Goal: Communication & Community: Answer question/provide support

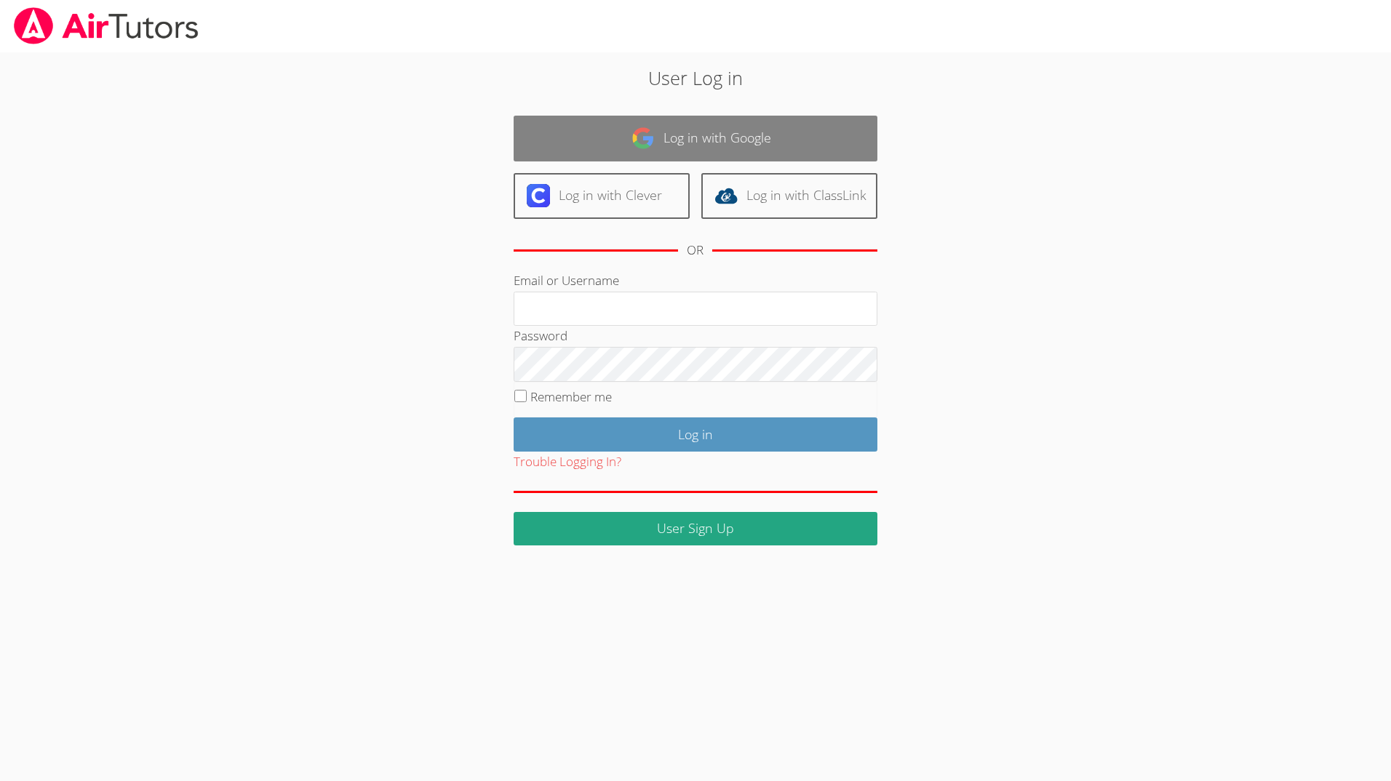
click at [755, 140] on link "Log in with Google" at bounding box center [696, 139] width 364 height 46
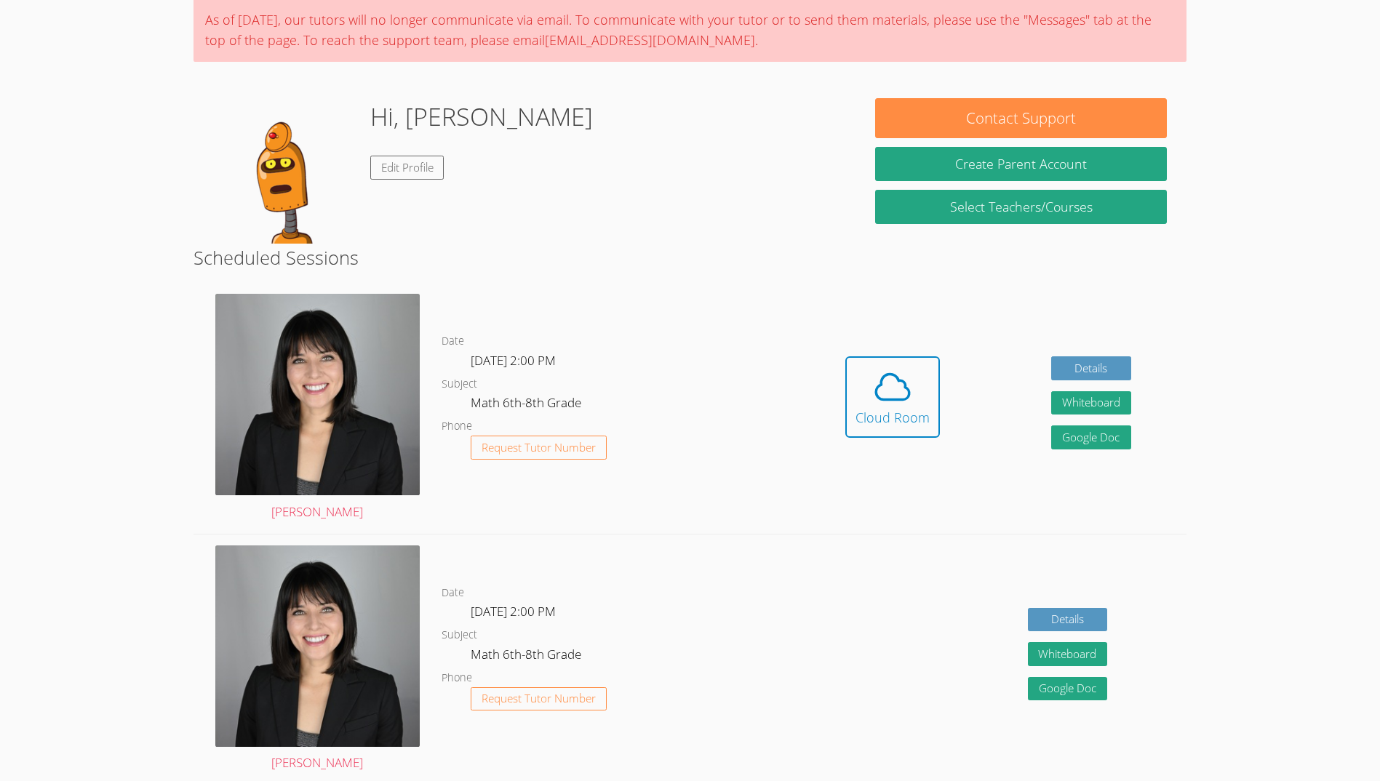
scroll to position [116, 0]
click at [881, 390] on icon at bounding box center [892, 387] width 41 height 41
click at [850, 367] on button "Cloud Room" at bounding box center [892, 397] width 95 height 81
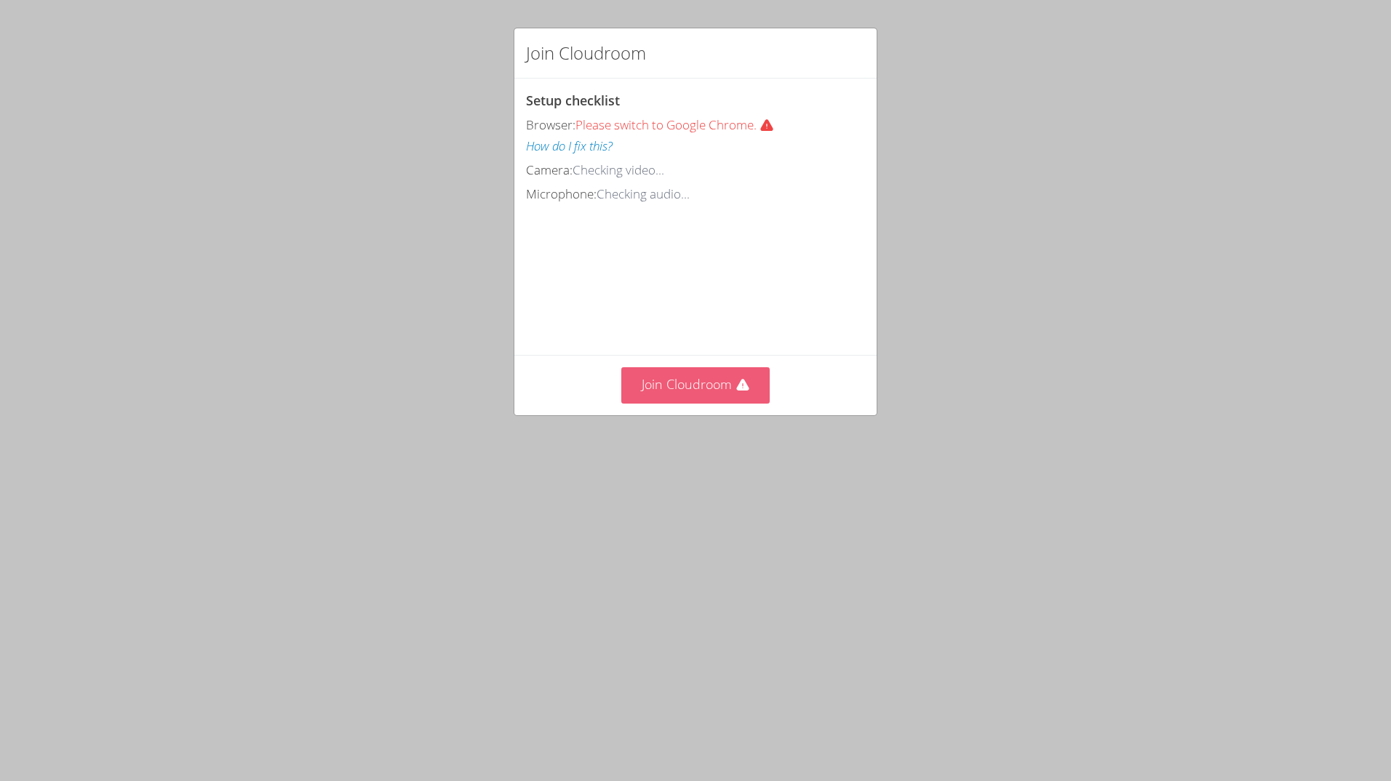
click at [693, 403] on button "Join Cloudroom" at bounding box center [695, 385] width 149 height 36
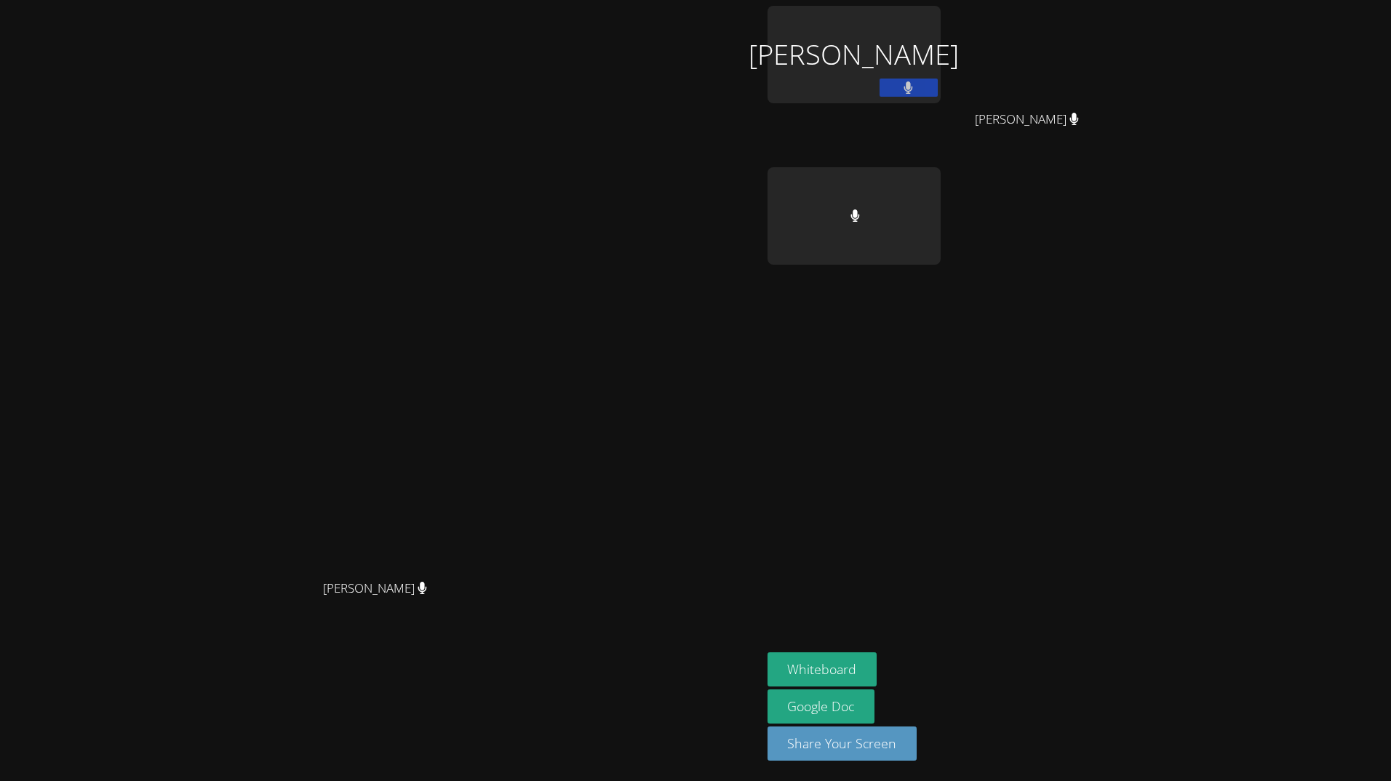
click at [521, 60] on div "Kirsten Marino Kirsten Marino" at bounding box center [381, 391] width 750 height 770
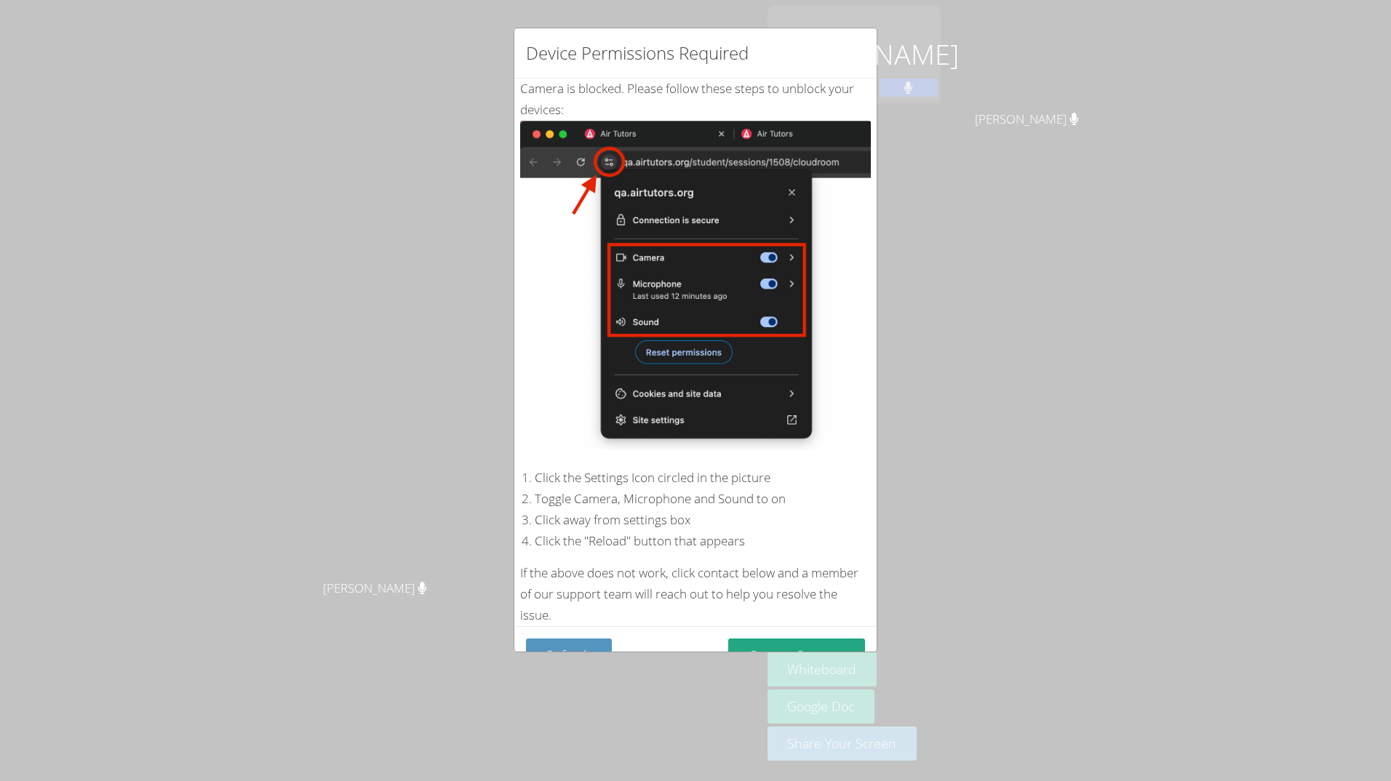
scroll to position [23, 0]
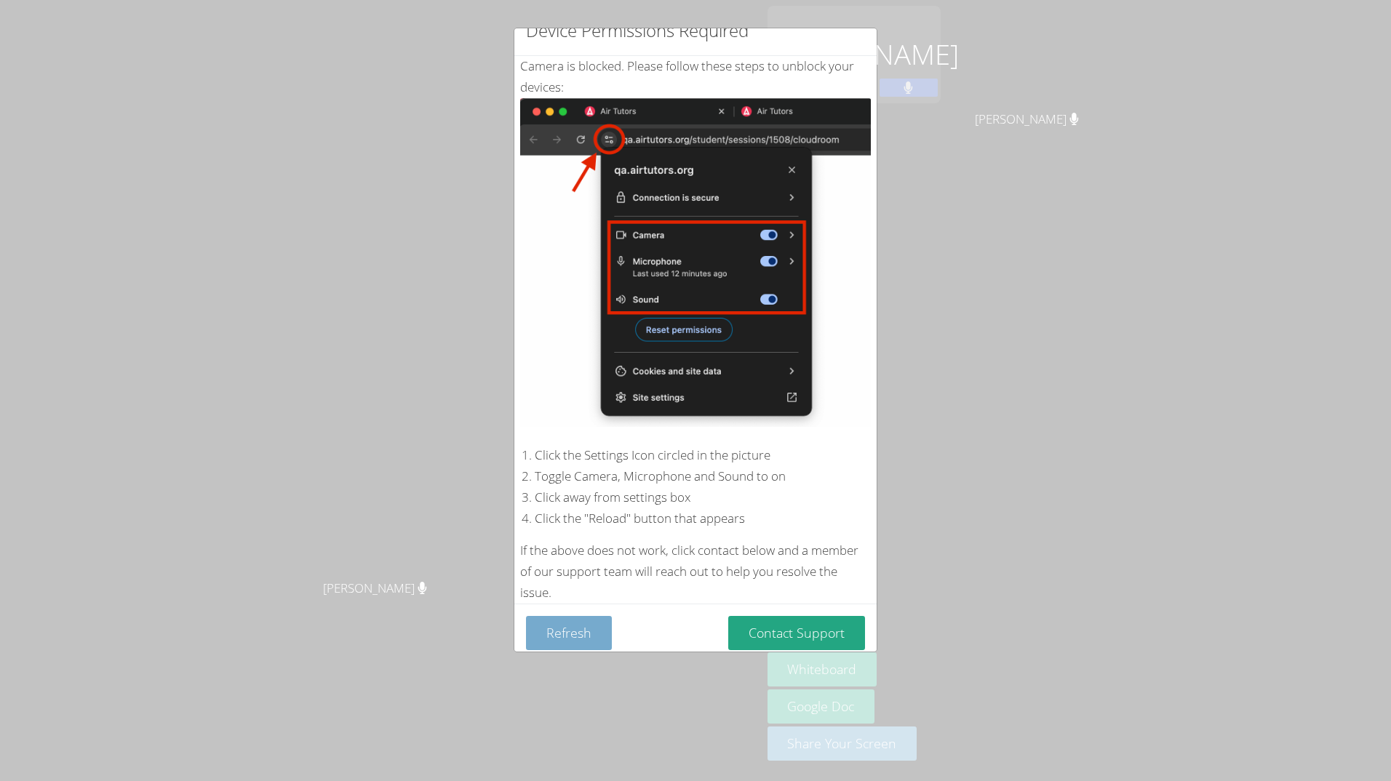
click at [577, 627] on button "Refresh" at bounding box center [569, 633] width 86 height 34
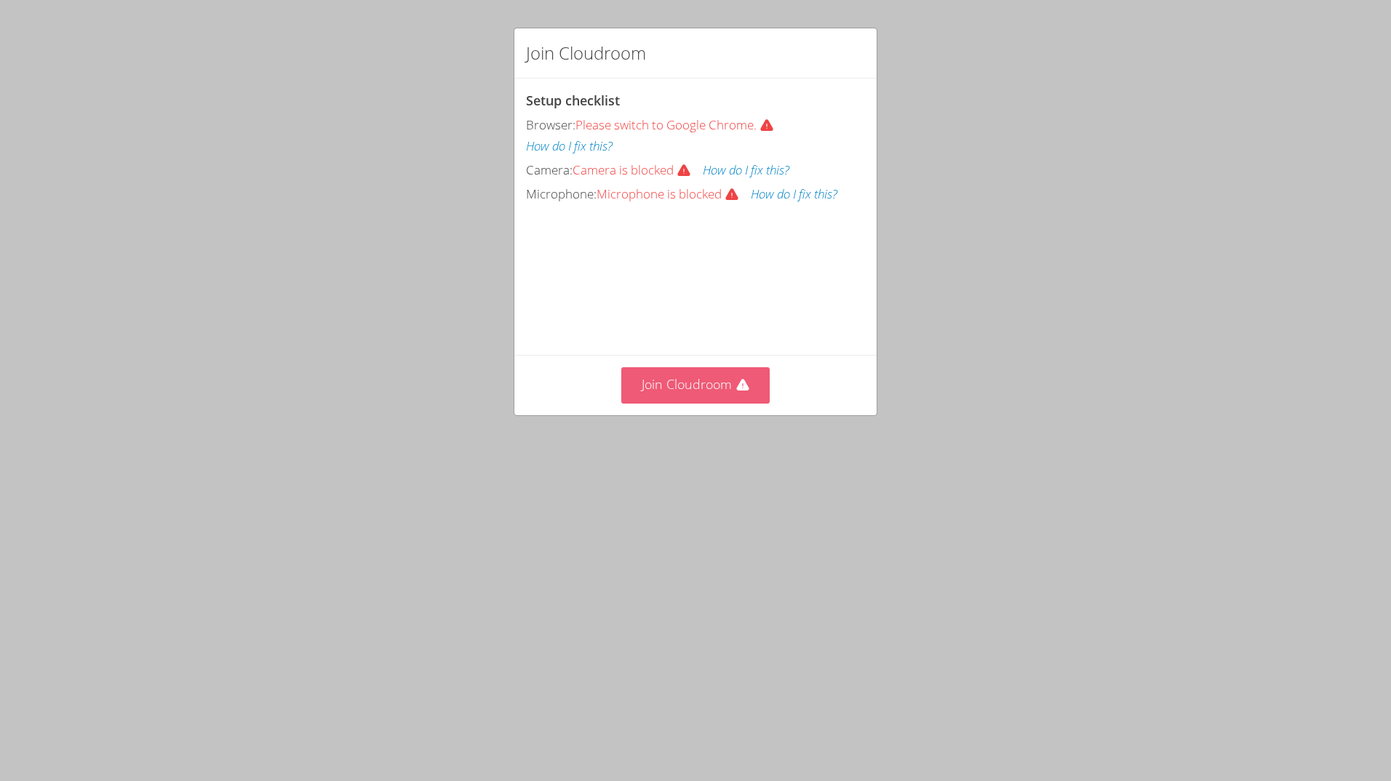
click at [706, 403] on button "Join Cloudroom" at bounding box center [695, 385] width 149 height 36
click at [654, 403] on button "Join Cloudroom" at bounding box center [695, 385] width 149 height 36
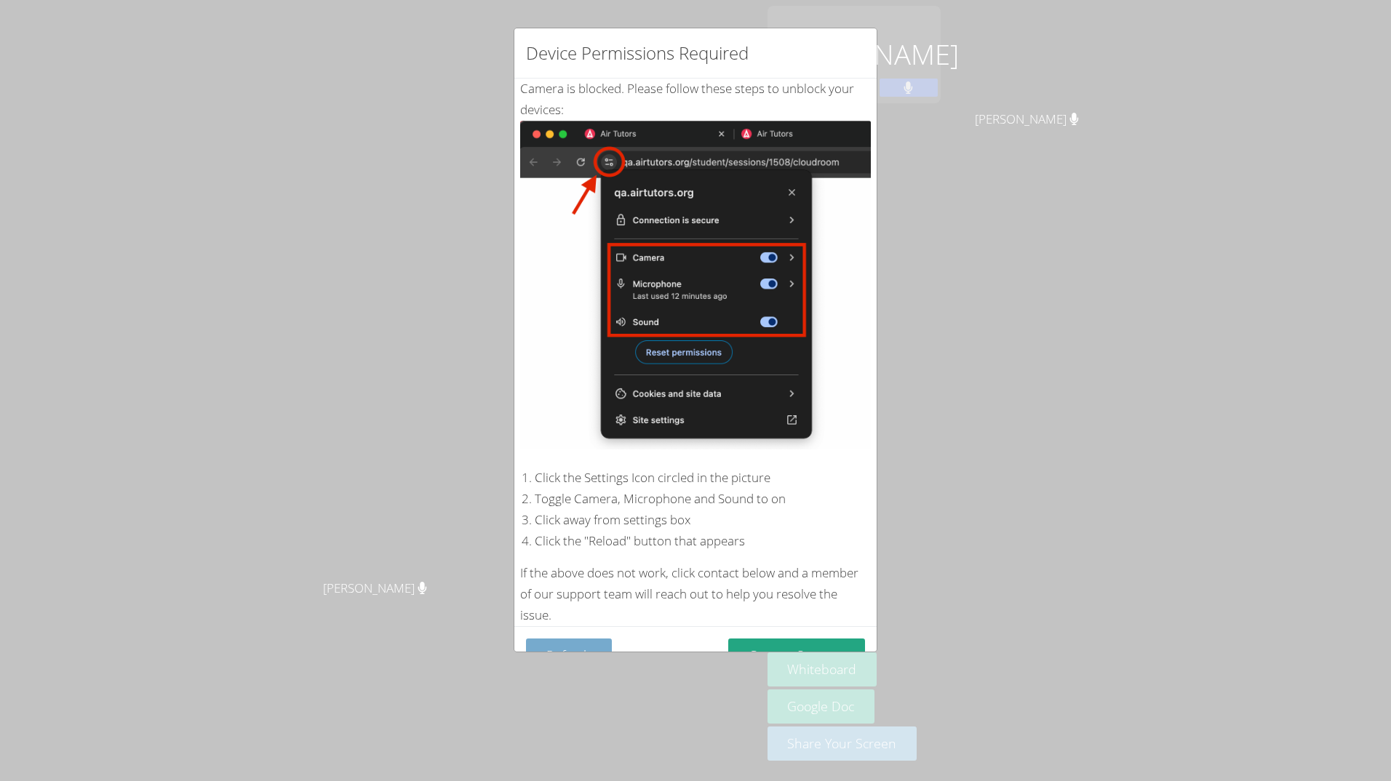
click at [588, 646] on button "Refresh" at bounding box center [569, 656] width 86 height 34
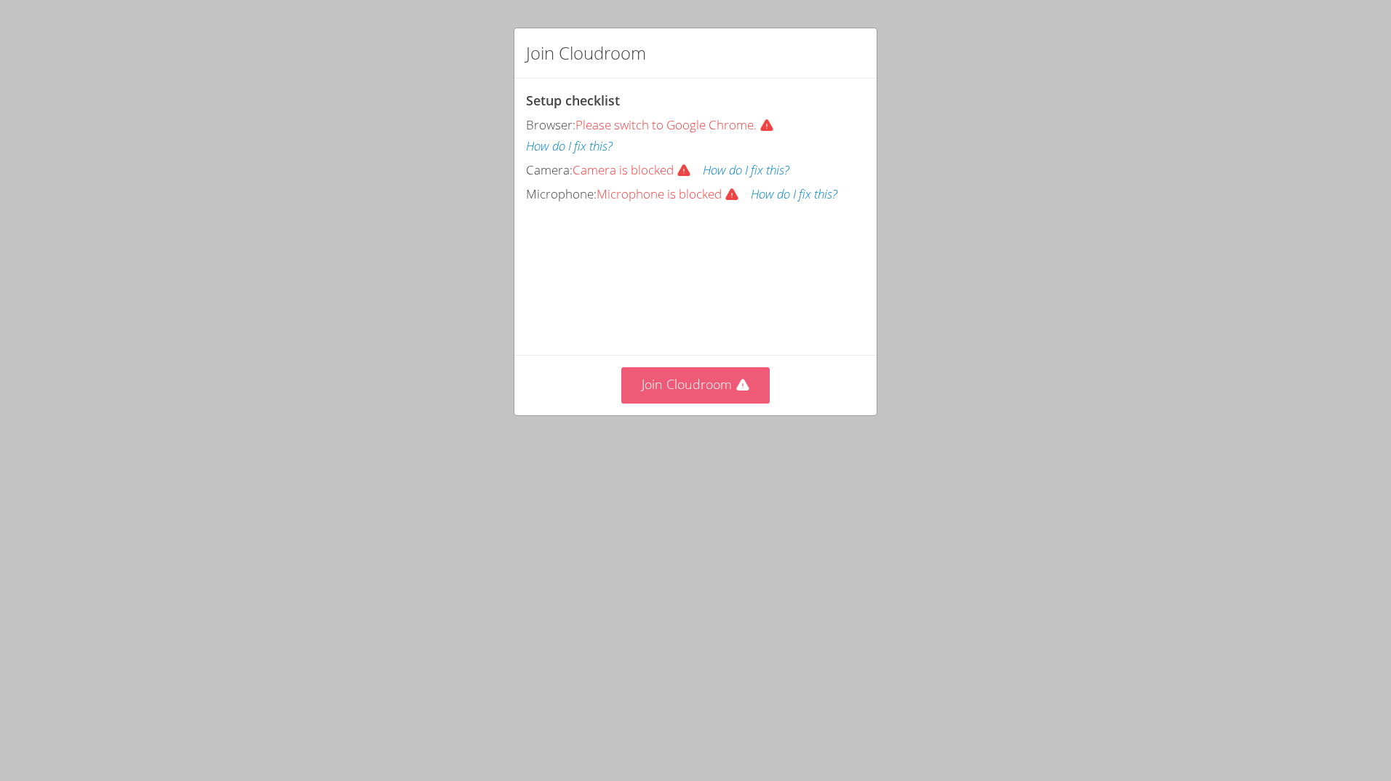
click at [642, 403] on button "Join Cloudroom" at bounding box center [695, 385] width 149 height 36
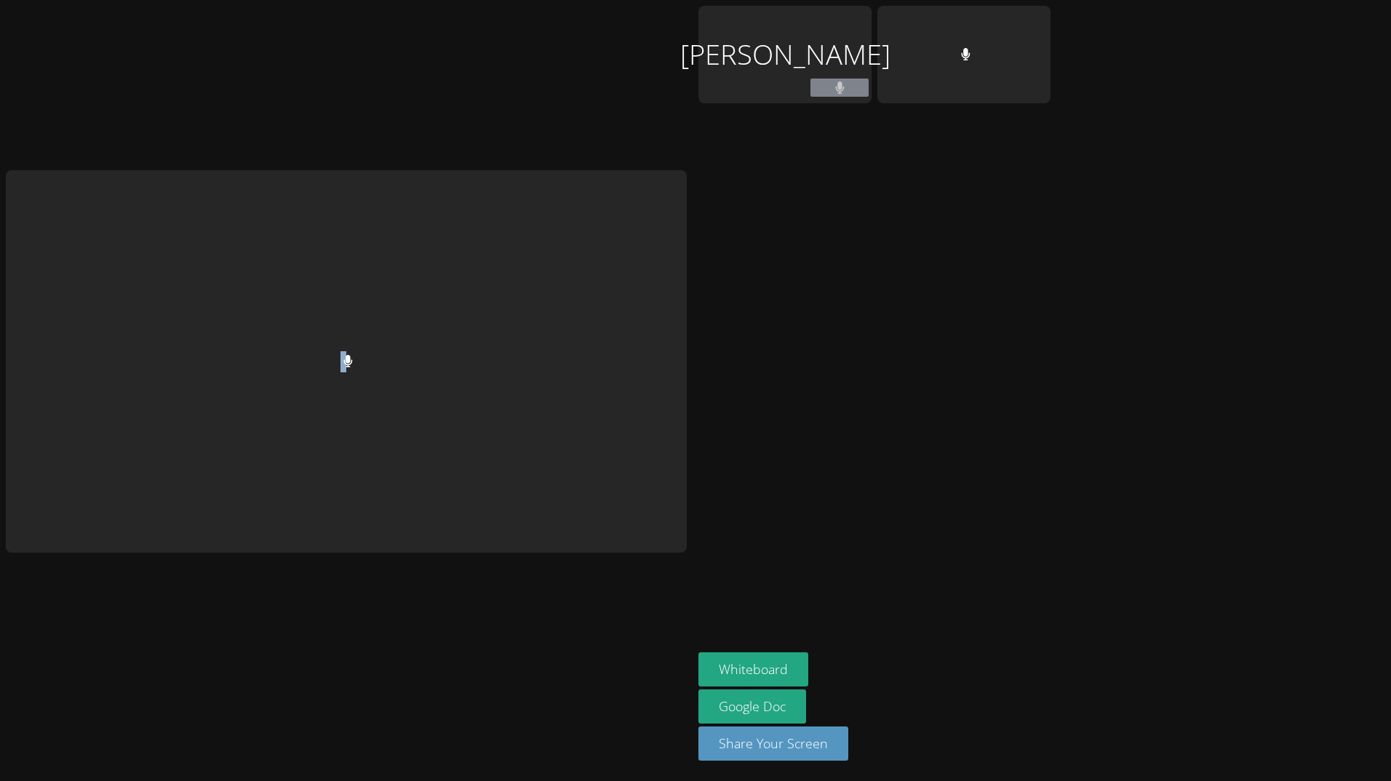
click at [642, 458] on div at bounding box center [346, 391] width 681 height 770
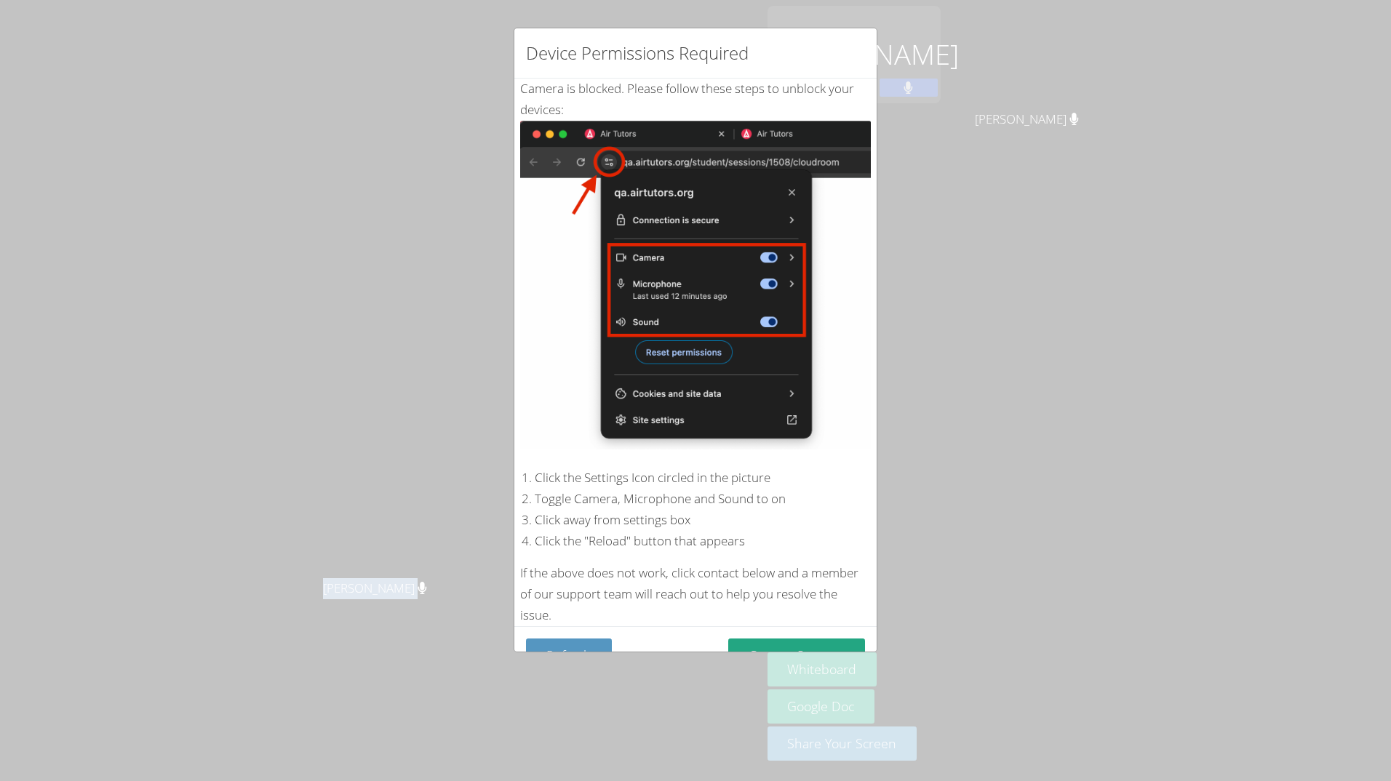
click at [801, 251] on img at bounding box center [695, 285] width 351 height 329
click at [853, 234] on img at bounding box center [695, 285] width 351 height 329
click at [540, 639] on button "Refresh" at bounding box center [569, 656] width 86 height 34
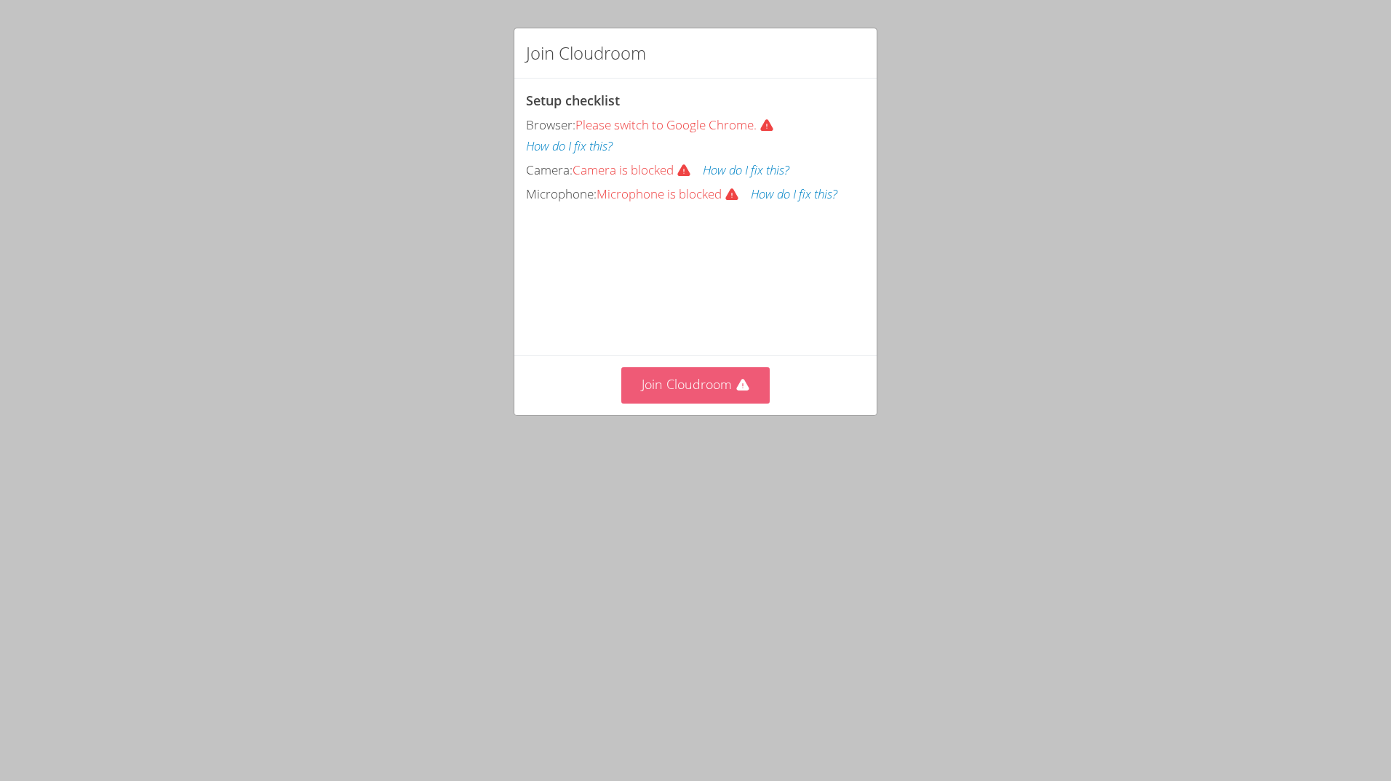
click at [675, 403] on button "Join Cloudroom" at bounding box center [695, 385] width 149 height 36
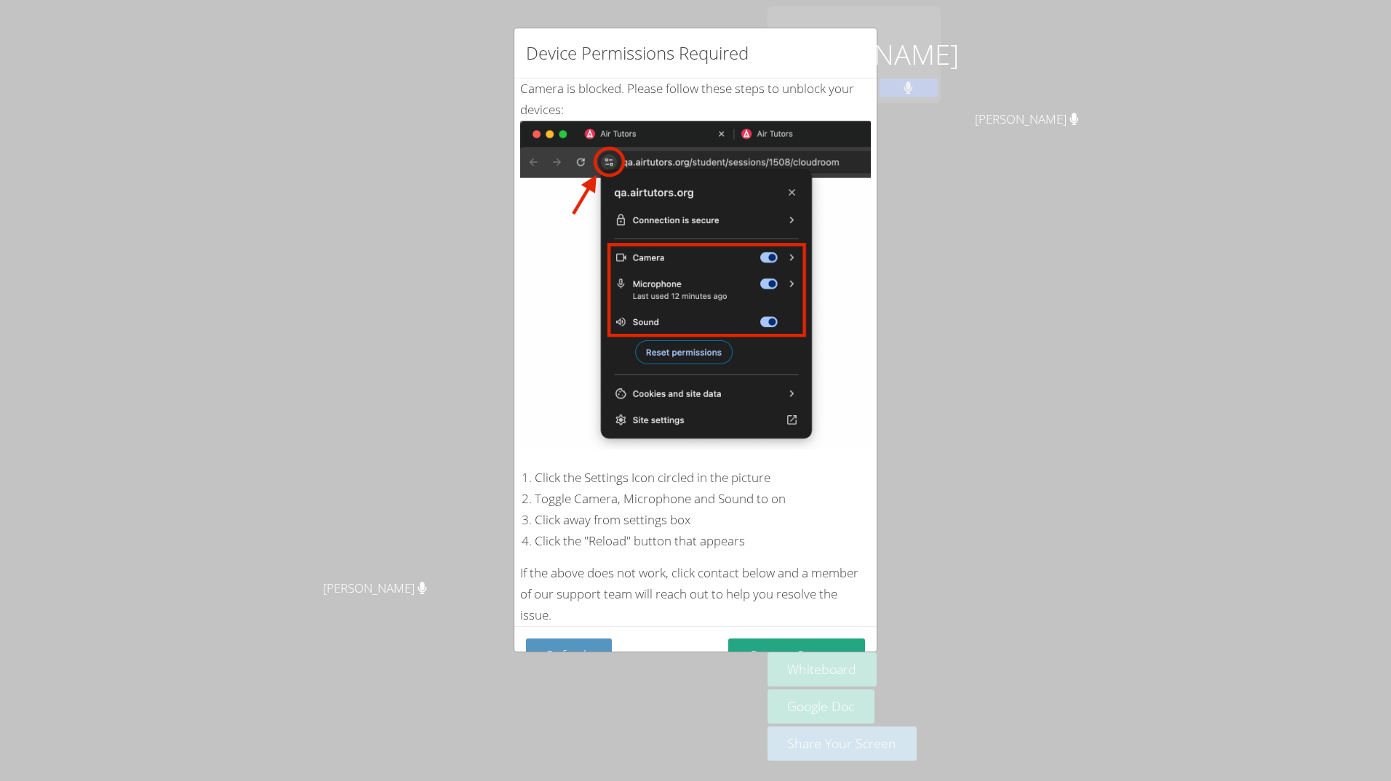
click at [720, 274] on img at bounding box center [695, 285] width 351 height 329
click at [234, 141] on div "Device Permissions Required Camera is blocked . Please follow these steps to un…" at bounding box center [695, 390] width 1391 height 781
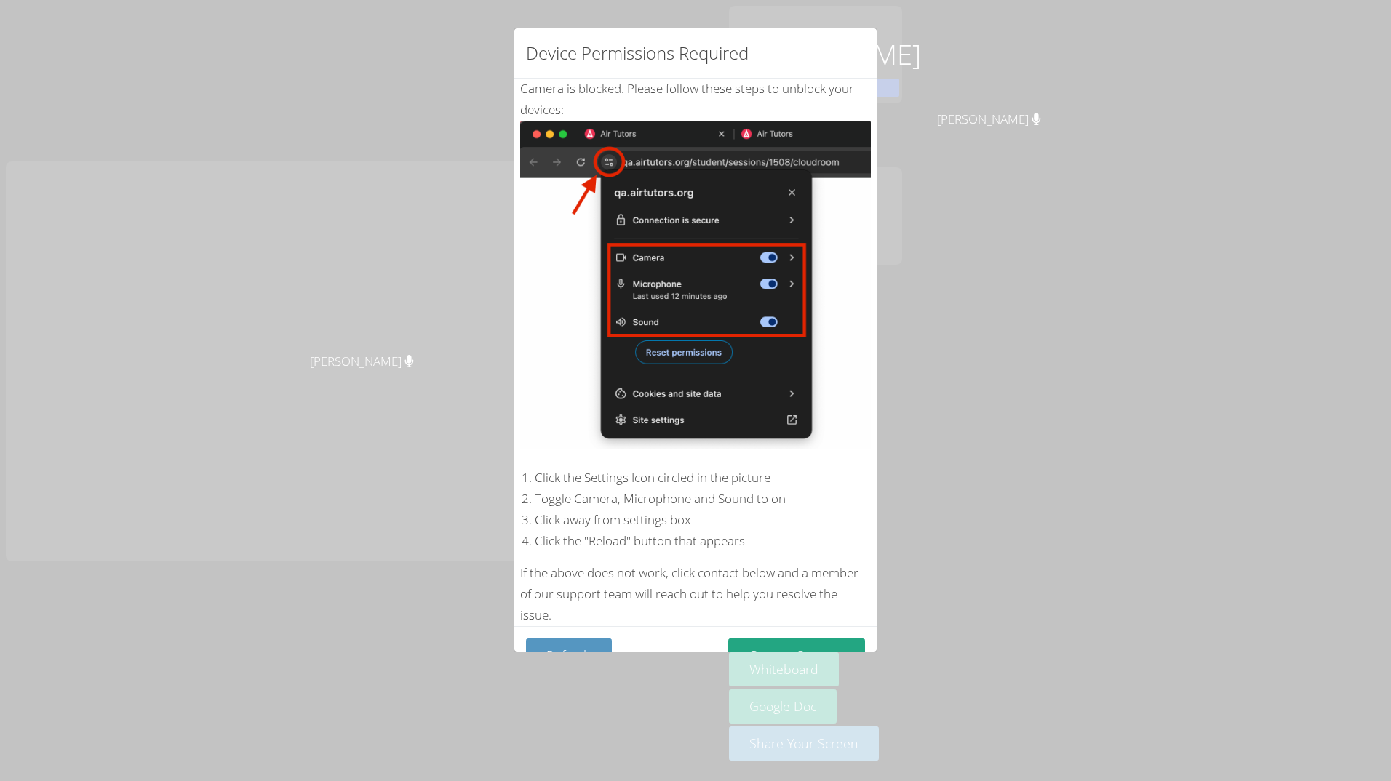
drag, startPoint x: 234, startPoint y: 141, endPoint x: 341, endPoint y: 508, distance: 382.0
click at [341, 508] on div "Device Permissions Required Camera is blocked . Please follow these steps to un…" at bounding box center [695, 390] width 1391 height 781
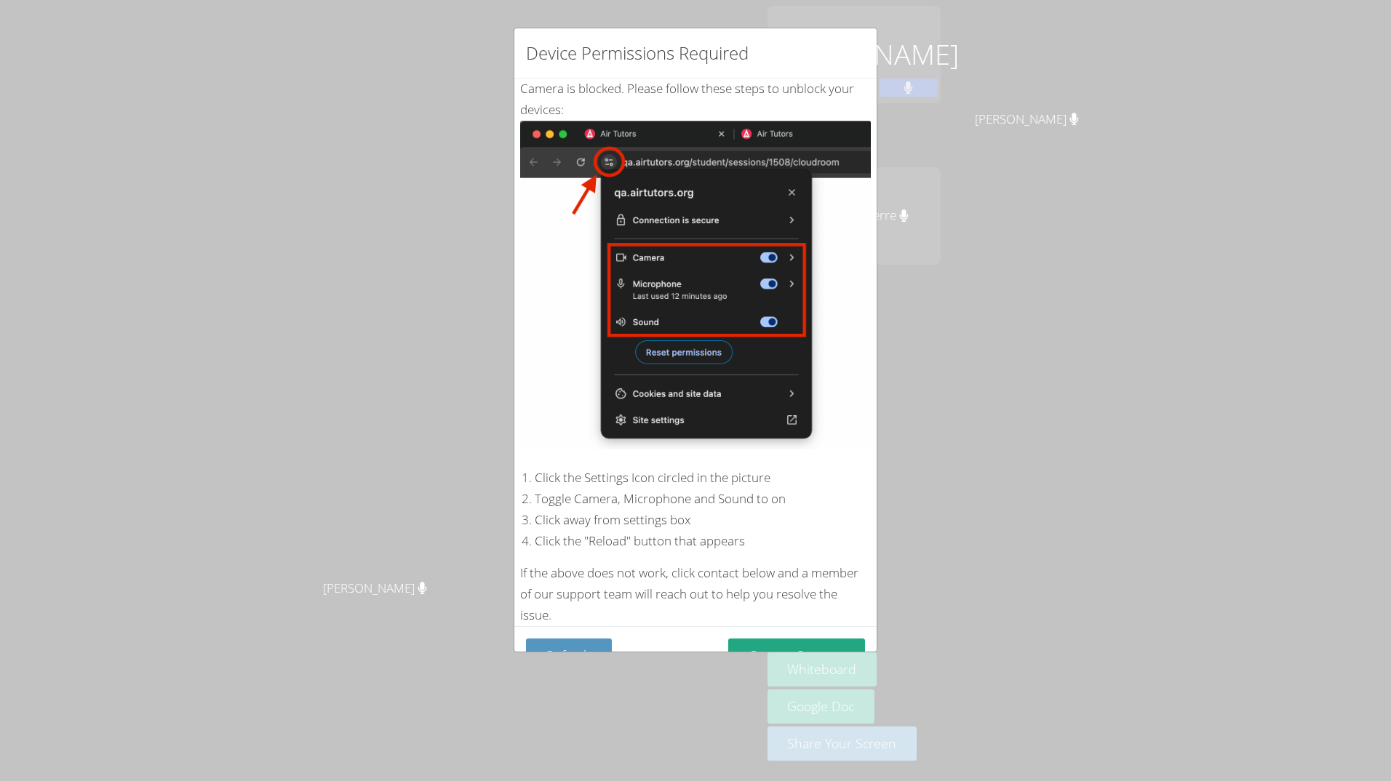
scroll to position [23, 0]
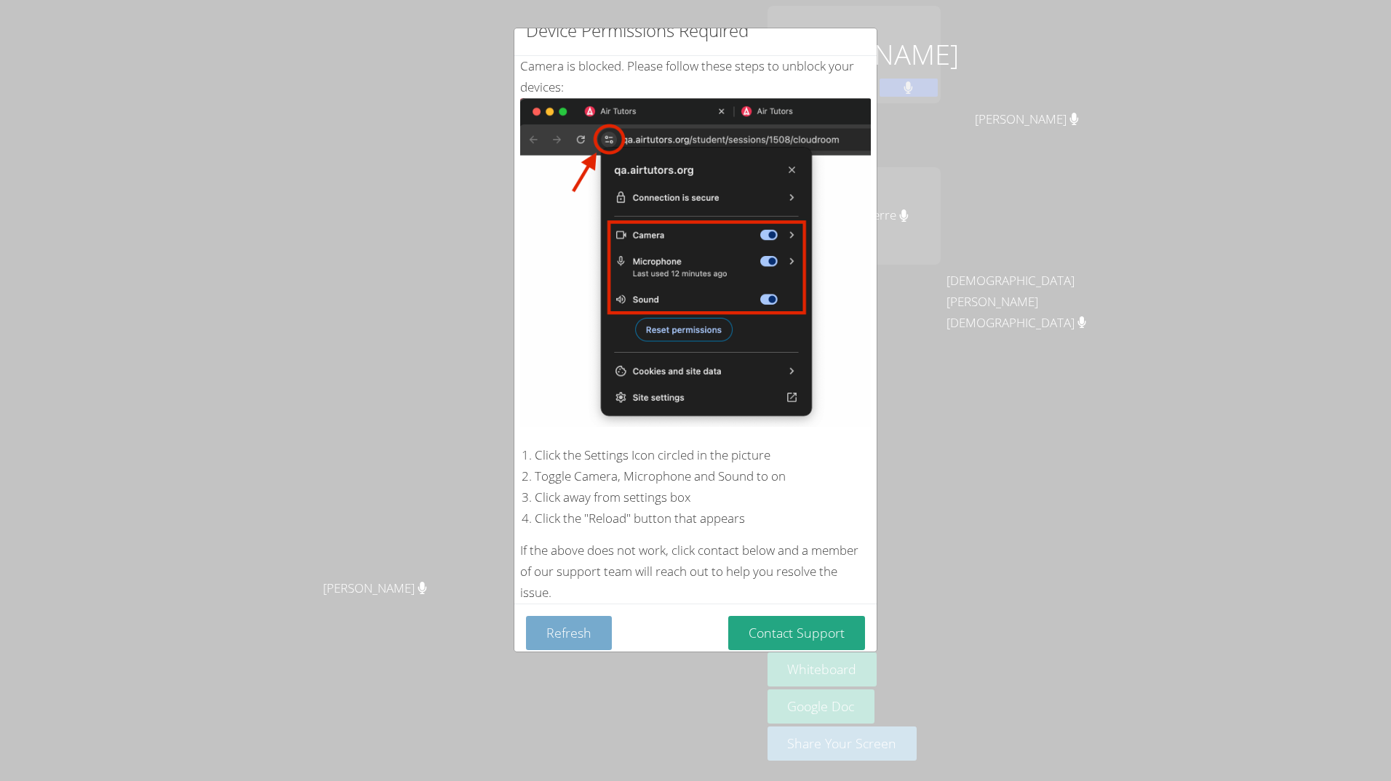
click at [605, 625] on button "Refresh" at bounding box center [569, 633] width 86 height 34
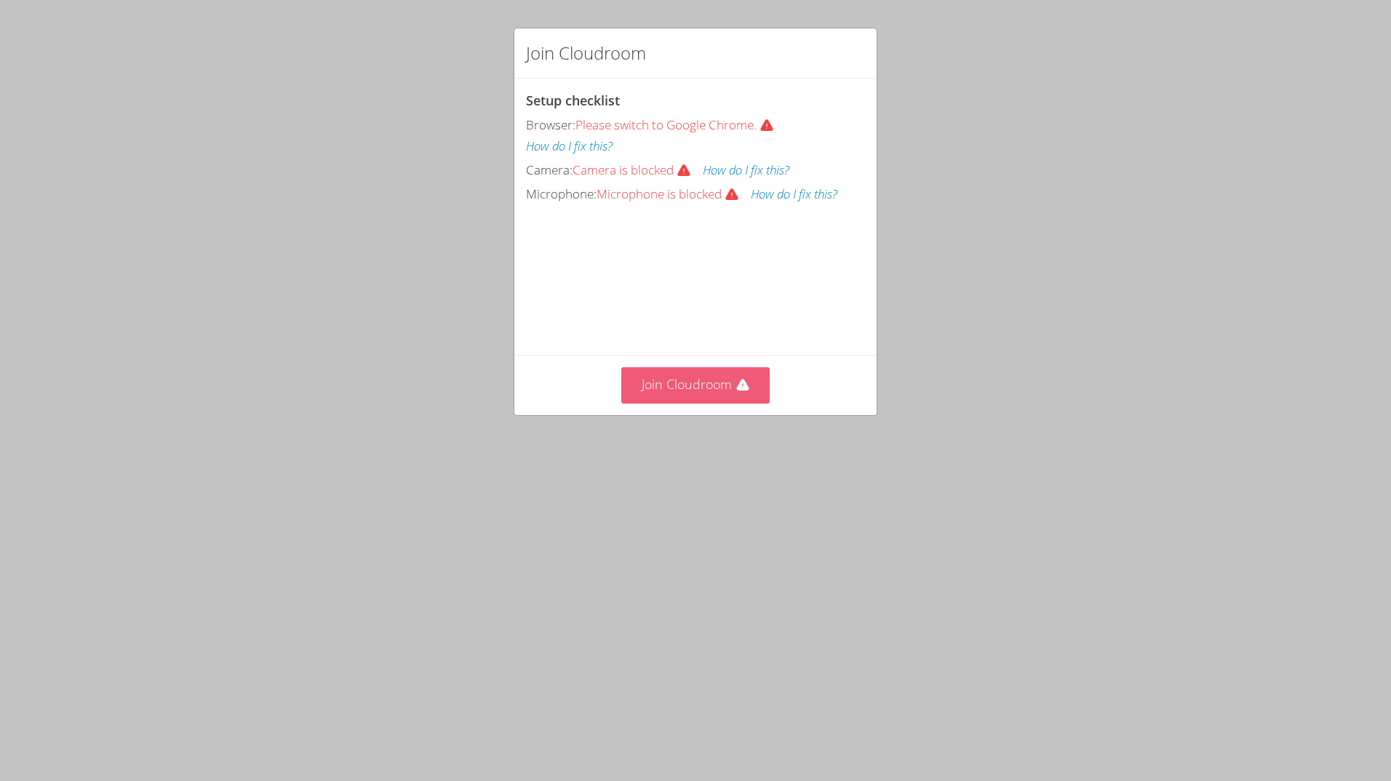
click at [749, 403] on button "Join Cloudroom" at bounding box center [695, 385] width 149 height 36
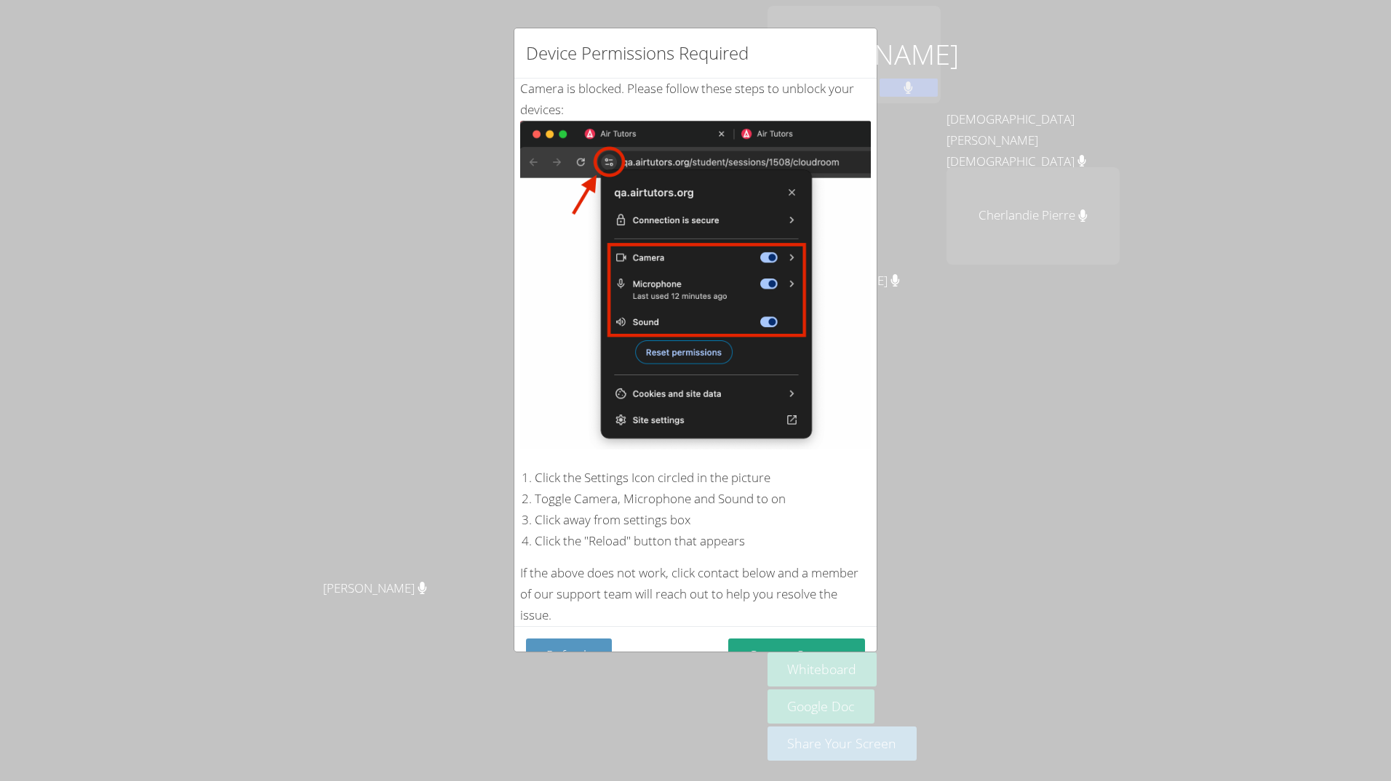
click at [569, 653] on div "Device Permissions Required Camera is blocked . Please follow these steps to un…" at bounding box center [696, 340] width 364 height 625
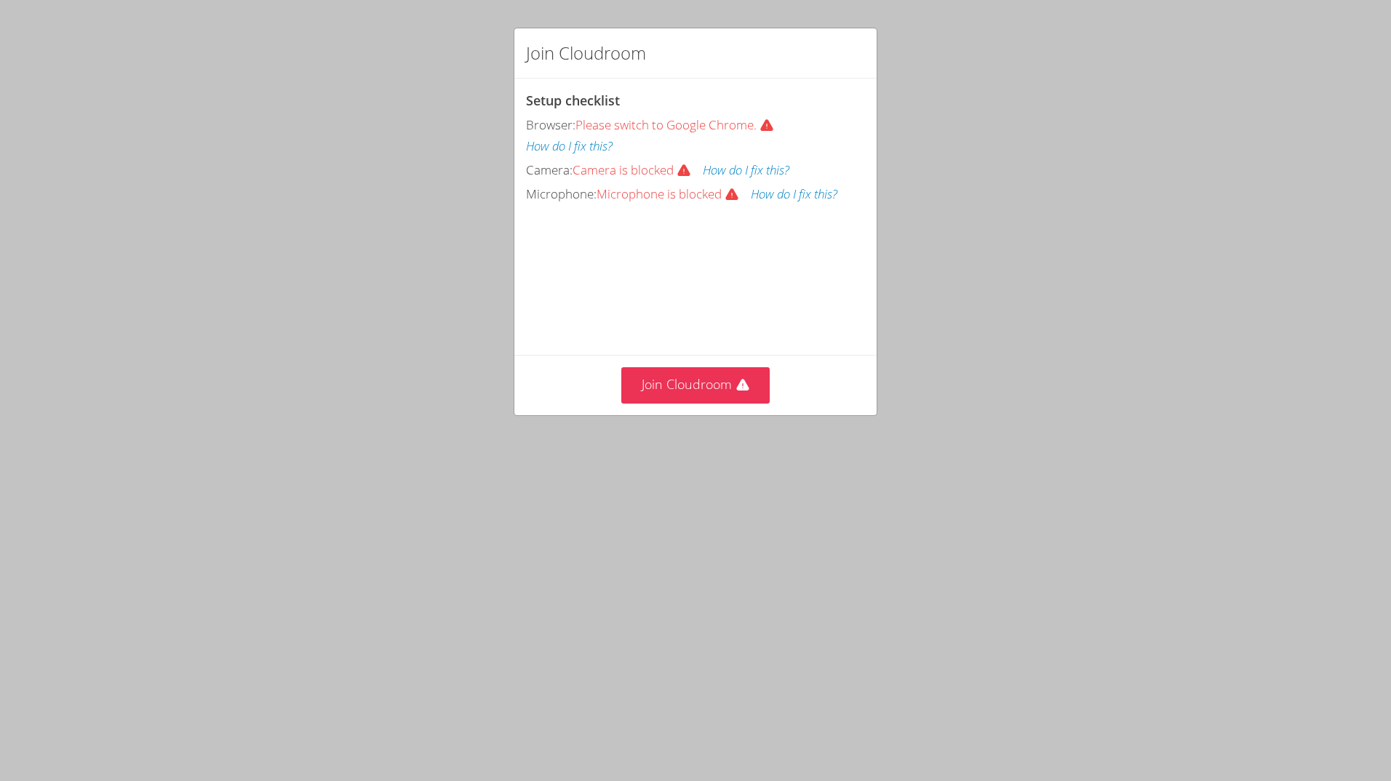
click at [333, 298] on div "Join Cloudroom Setup checklist Browser: Please switch to Google Chrome. How do …" at bounding box center [695, 390] width 1391 height 781
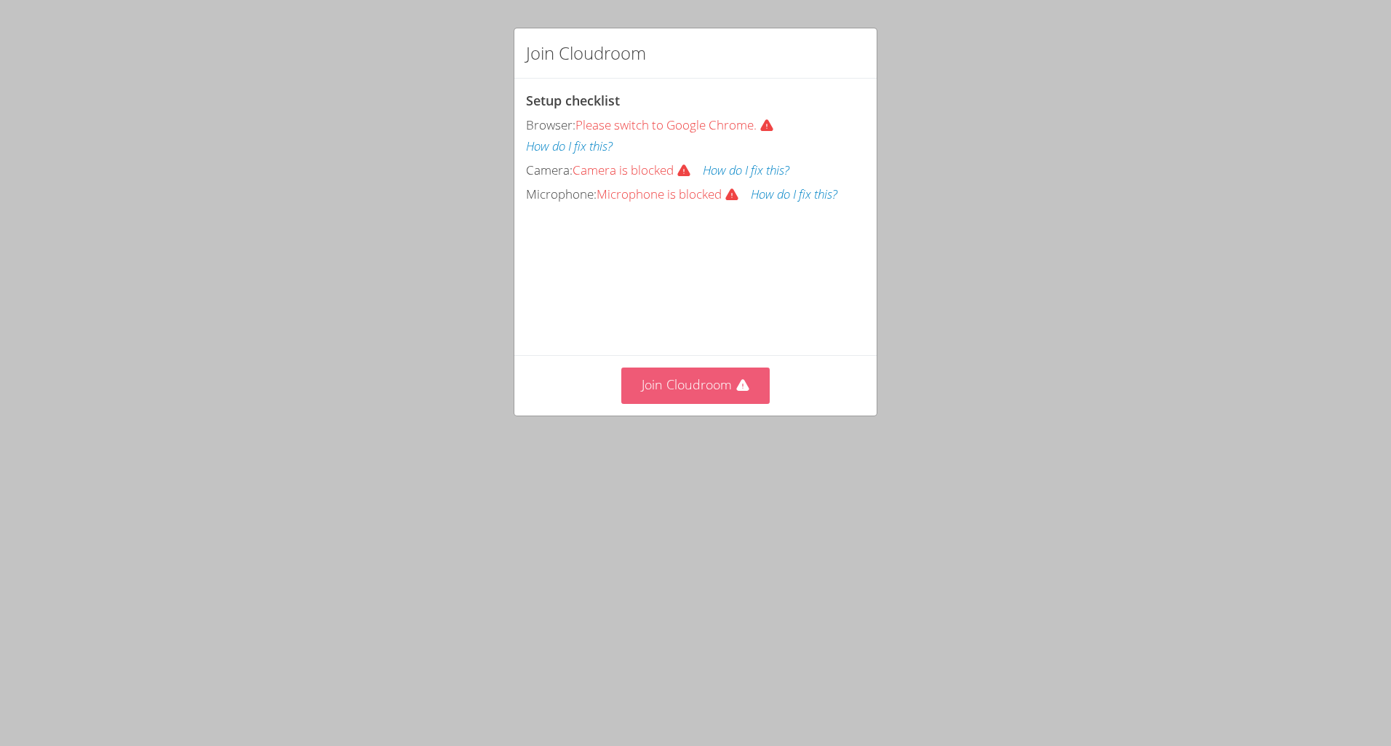
click at [687, 403] on button "Join Cloudroom" at bounding box center [695, 385] width 149 height 36
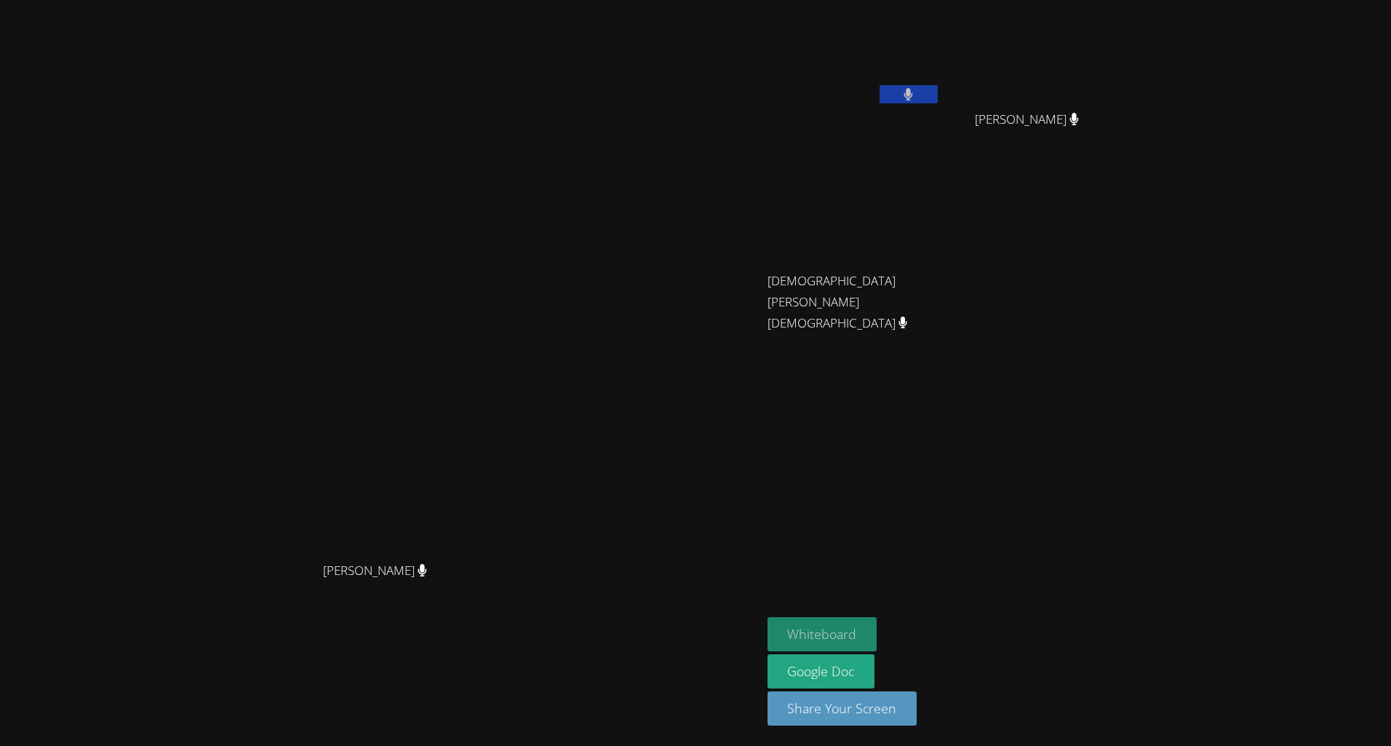
click at [877, 625] on button "Whiteboard" at bounding box center [823, 634] width 110 height 34
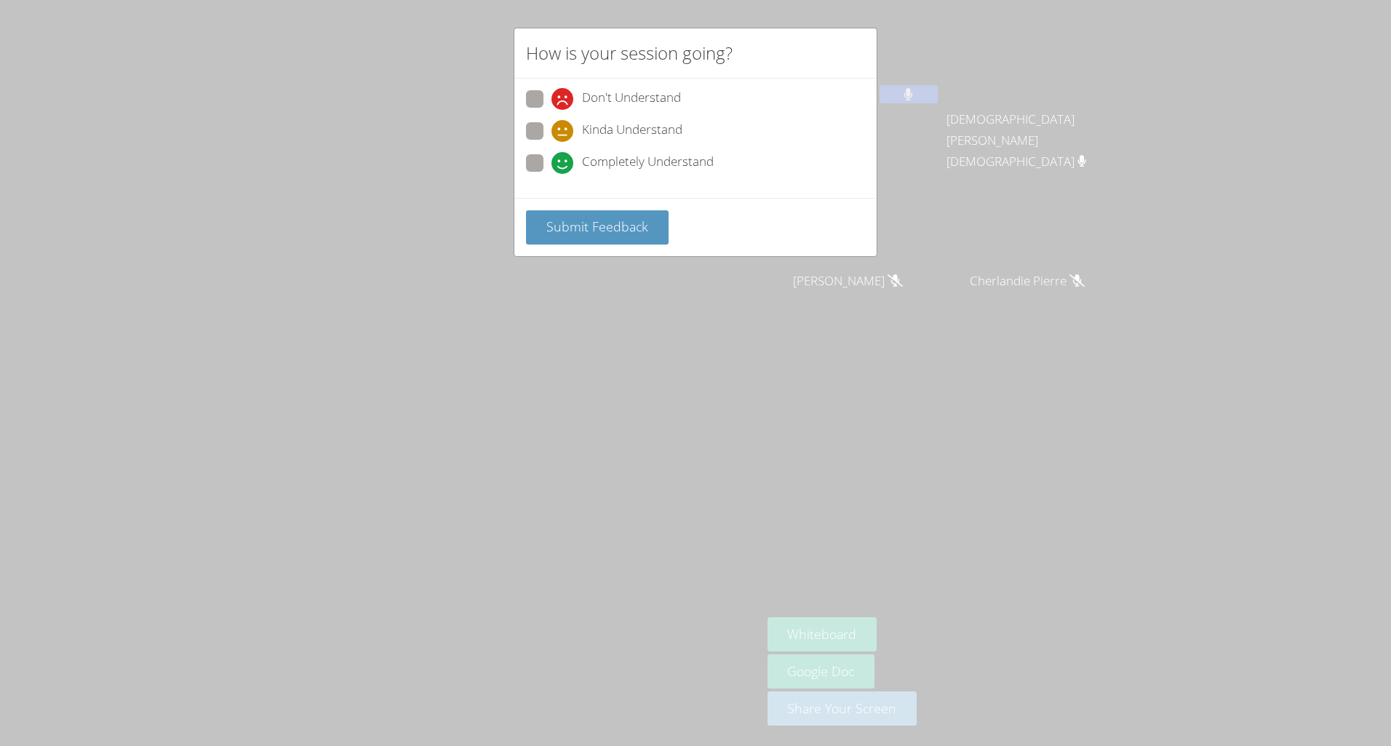
click at [552, 158] on icon at bounding box center [563, 163] width 22 height 22
click at [552, 158] on input "Completely Understand" at bounding box center [558, 160] width 12 height 12
radio input "true"
click at [565, 225] on span "Submit Feedback" at bounding box center [597, 226] width 102 height 17
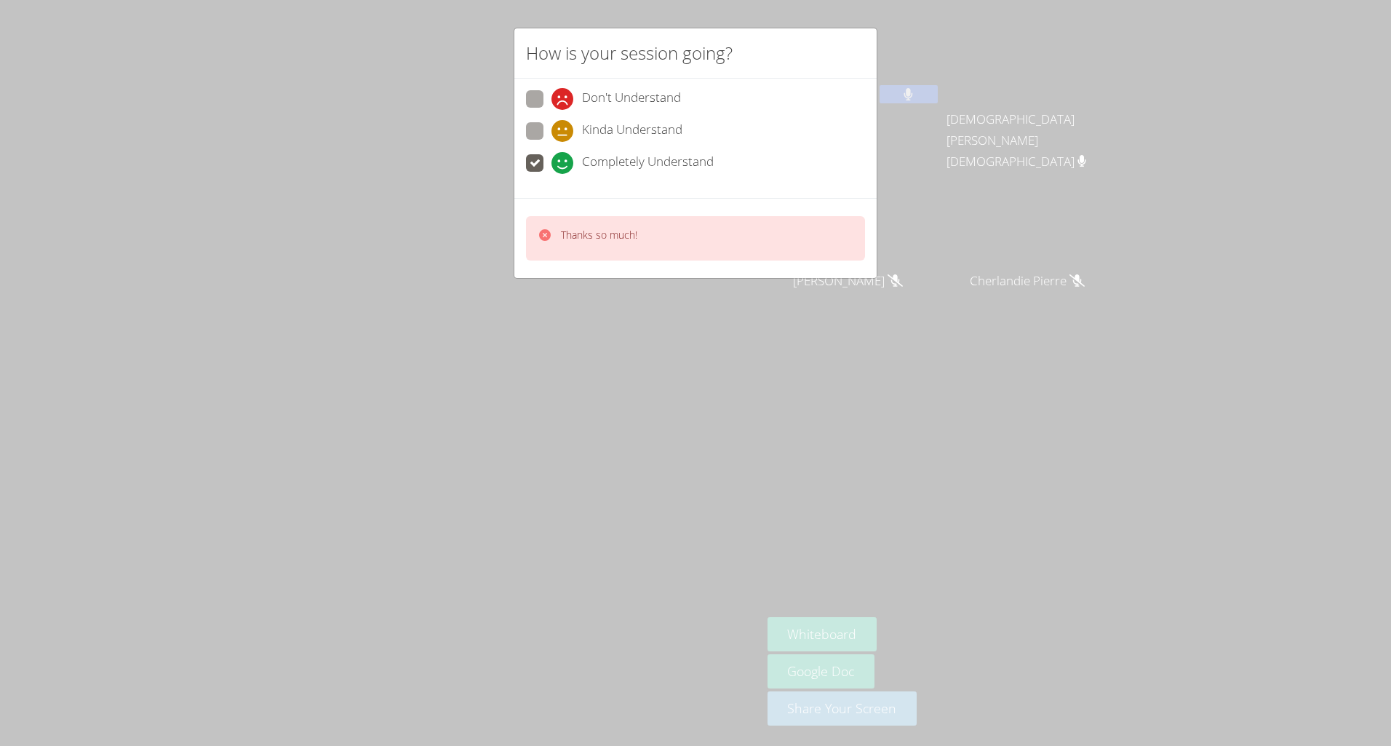
click at [653, 234] on div "Thanks so much!" at bounding box center [695, 238] width 339 height 44
